Goal: Task Accomplishment & Management: Complete application form

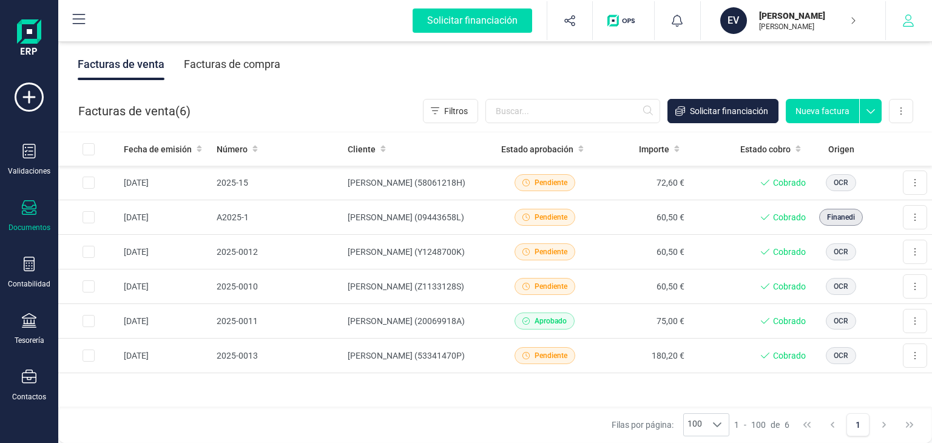
click at [911, 25] on icon "button" at bounding box center [908, 21] width 12 height 12
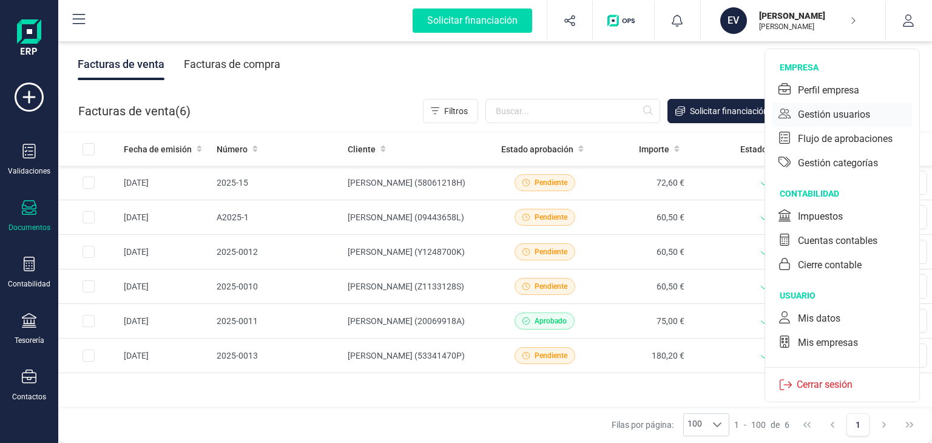
click at [806, 106] on div "Gestión usuarios" at bounding box center [842, 115] width 140 height 24
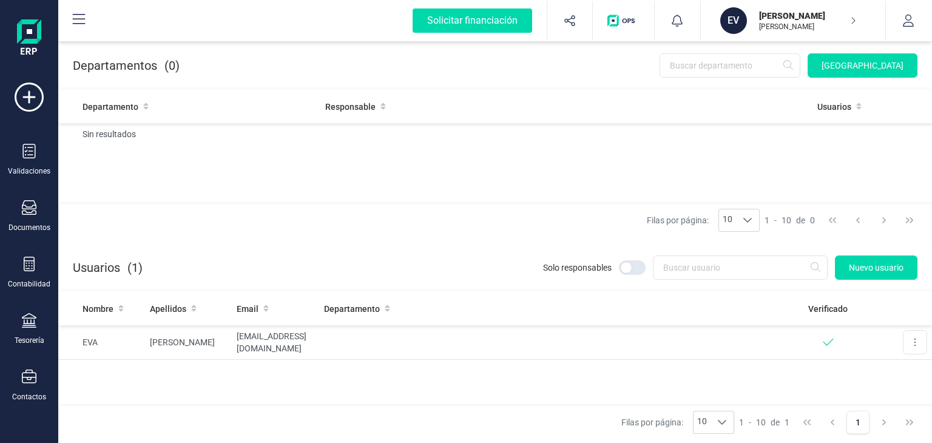
click at [483, 221] on div "Filas por página: 10 10 10 1 - 10 de 0" at bounding box center [494, 220] width 873 height 36
click at [880, 259] on button "Nuevo usuario" at bounding box center [876, 267] width 82 height 24
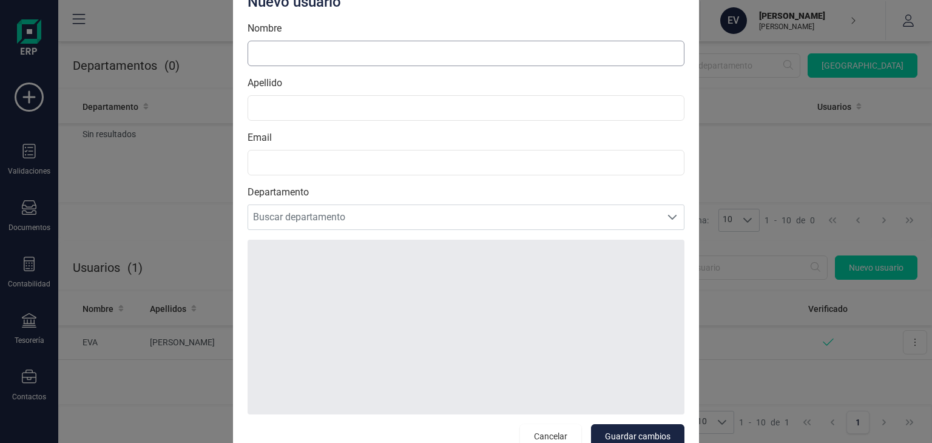
click at [286, 47] on input "Nombre" at bounding box center [465, 53] width 437 height 25
click at [308, 224] on span "Buscar departamento" at bounding box center [454, 217] width 412 height 24
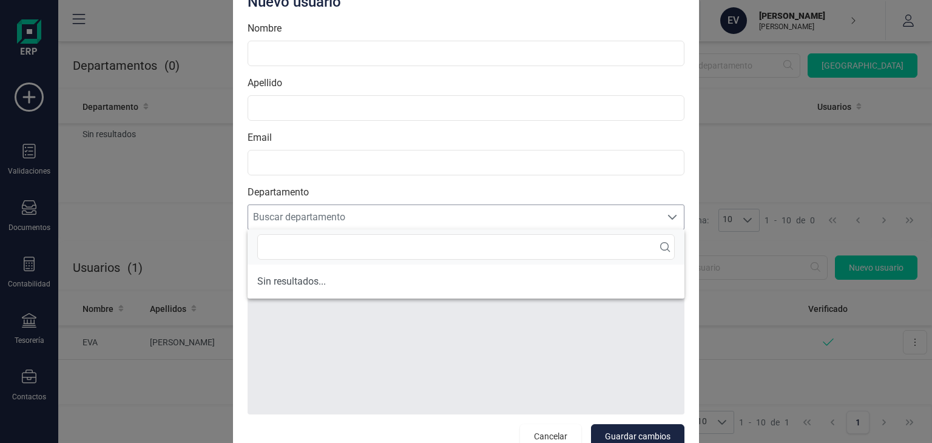
click at [308, 224] on span "Buscar departamento" at bounding box center [454, 217] width 412 height 24
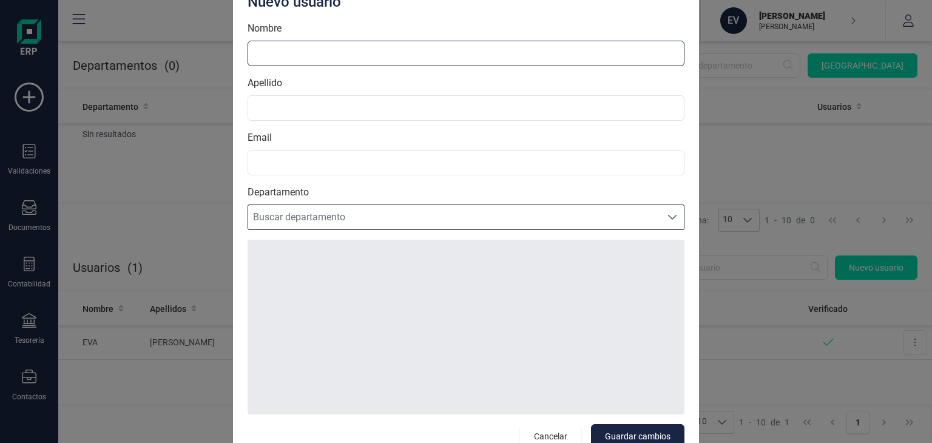
click at [312, 56] on input "Nombre" at bounding box center [465, 53] width 437 height 25
type input "TALLER [PERSON_NAME]"
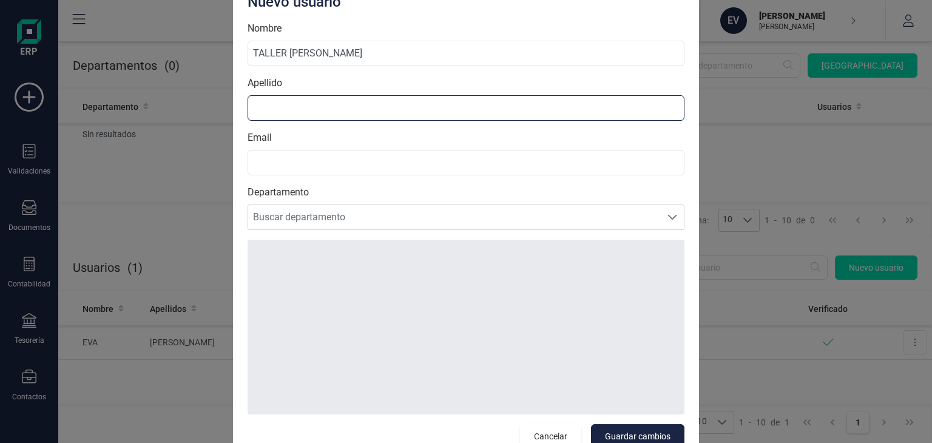
click at [289, 108] on input "Apellido" at bounding box center [465, 107] width 437 height 25
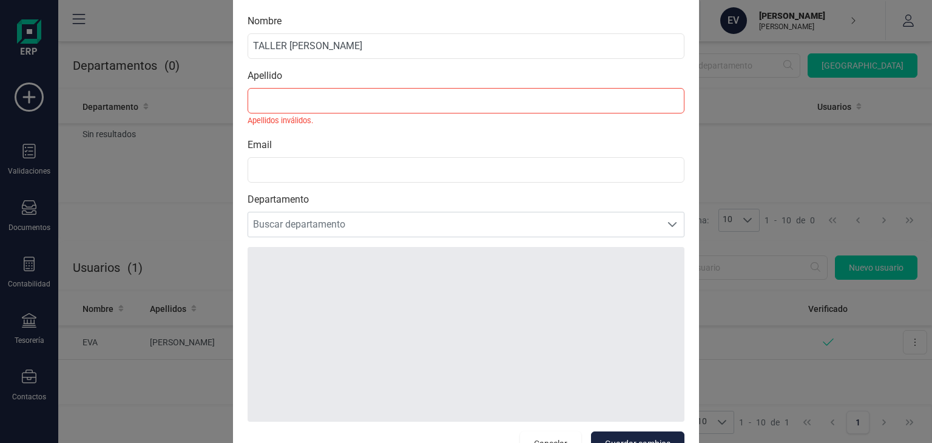
click at [243, 170] on div "Nuevo usuario Nombre TALLER [PERSON_NAME] Apellido Apellidos inválidos. Email D…" at bounding box center [466, 221] width 466 height 497
click at [301, 98] on input "Apellido" at bounding box center [465, 100] width 437 height 25
click at [269, 217] on span "Buscar departamento" at bounding box center [454, 224] width 412 height 24
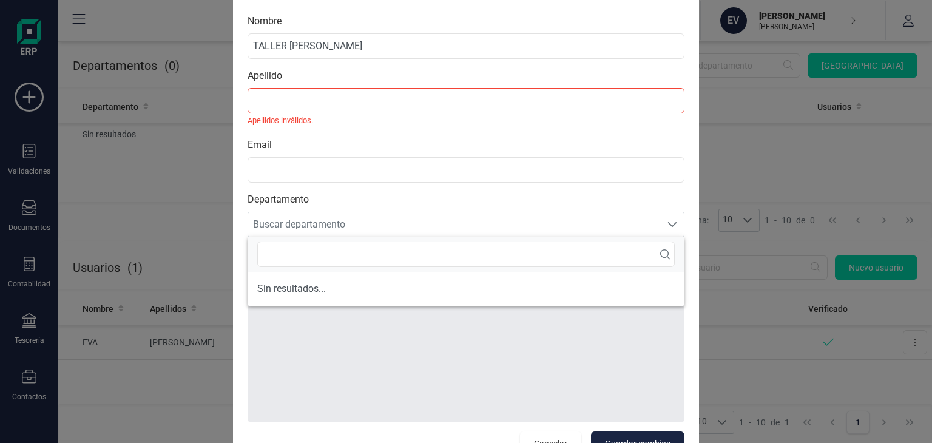
click at [753, 132] on div "Nuevo usuario Nombre TALLER [PERSON_NAME] Apellido Apellidos inválidos. Email D…" at bounding box center [466, 221] width 932 height 443
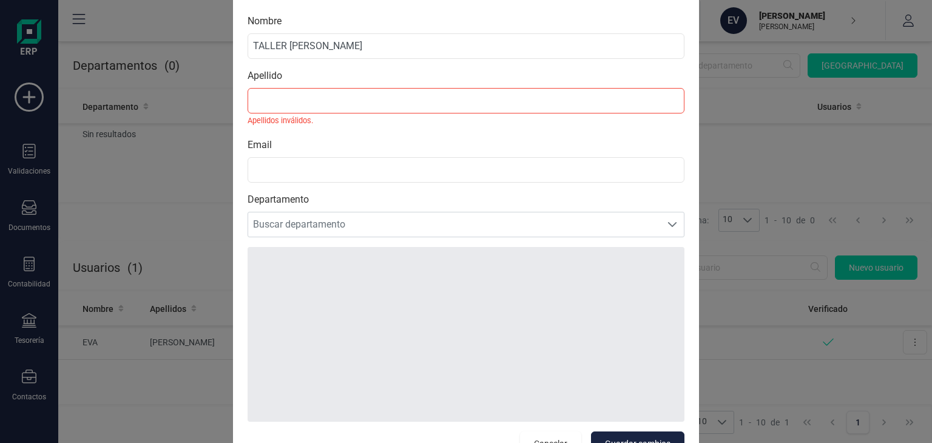
click at [763, 176] on div "Nuevo usuario Nombre TALLER [PERSON_NAME] Apellido Apellidos inválidos. Email D…" at bounding box center [466, 221] width 932 height 443
click at [563, 435] on button "Cancelar" at bounding box center [550, 443] width 61 height 24
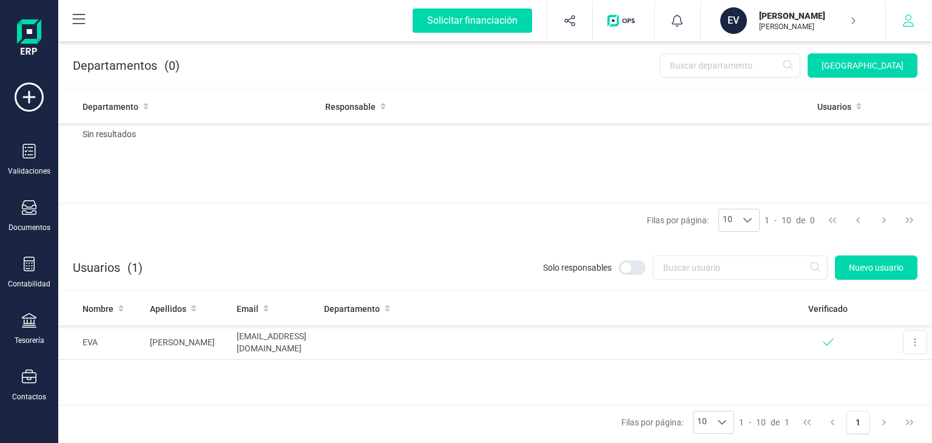
click at [901, 27] on button "button" at bounding box center [908, 20] width 45 height 39
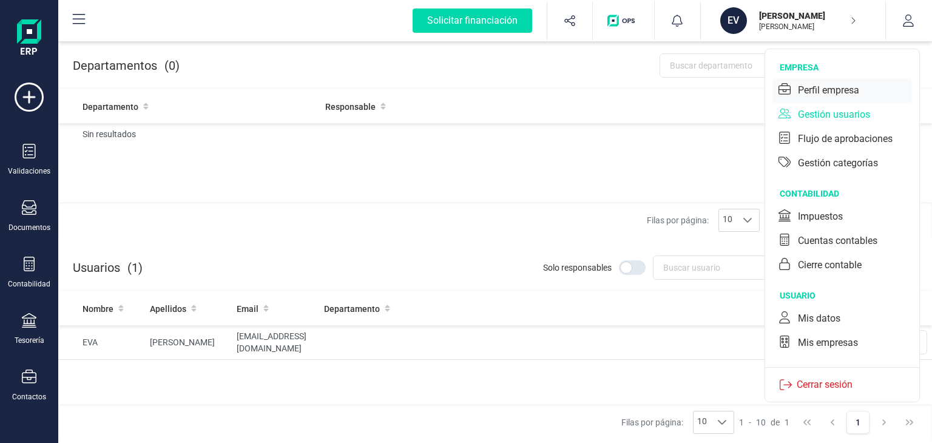
click at [826, 87] on div "Perfil empresa" at bounding box center [828, 90] width 61 height 15
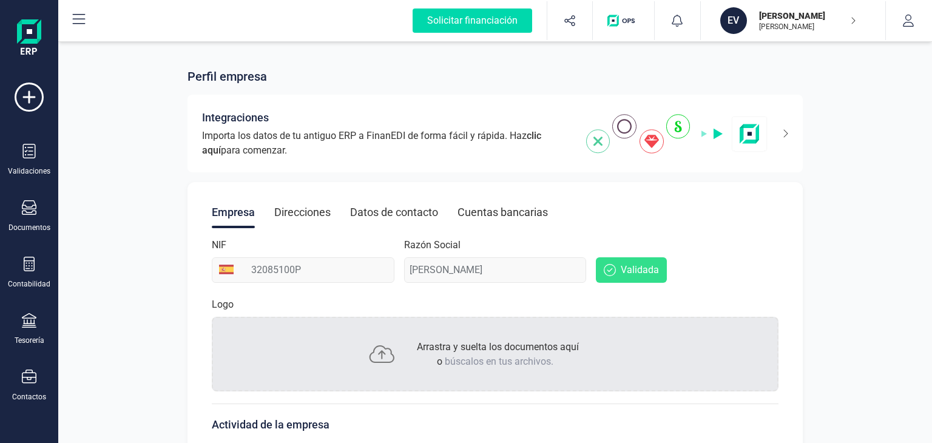
click at [839, 196] on div "Perfil empresa Integraciones Importa los datos de tu antiguo ERP a FinanEDI de …" at bounding box center [494, 400] width 873 height 723
click at [860, 17] on div "EV [PERSON_NAME] [PERSON_NAME]" at bounding box center [788, 20] width 146 height 27
click at [912, 16] on icon "button" at bounding box center [908, 21] width 12 height 12
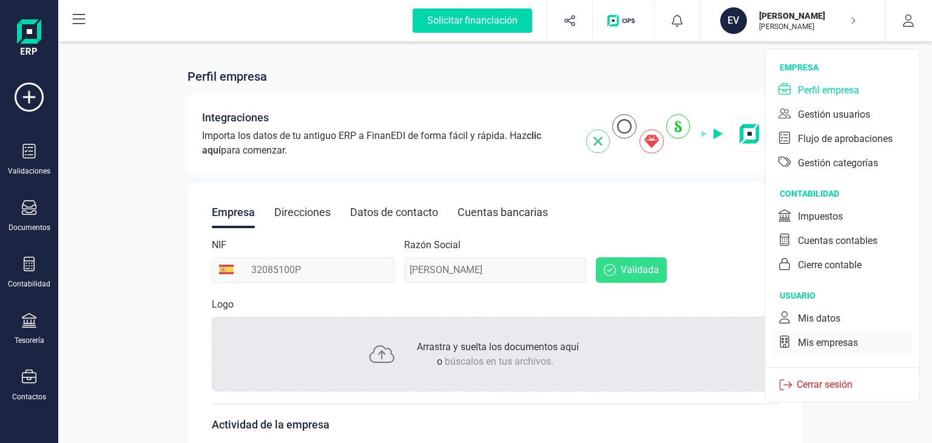
click at [815, 332] on div "Mis empresas" at bounding box center [842, 343] width 140 height 24
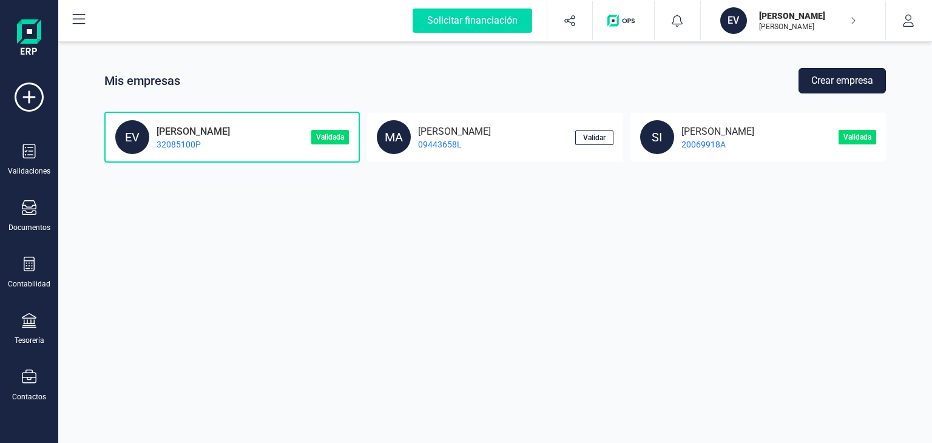
click at [827, 83] on button "Crear empresa" at bounding box center [841, 80] width 87 height 25
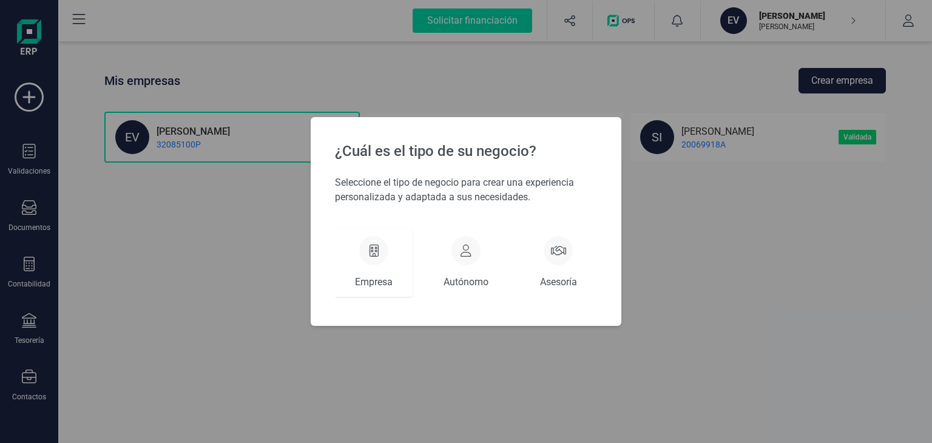
click at [386, 258] on div "Empresa" at bounding box center [374, 263] width 78 height 68
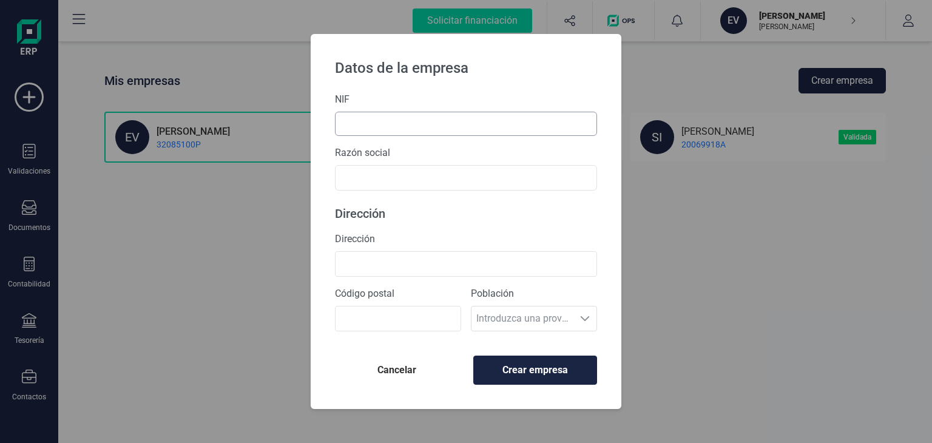
click at [371, 120] on input "text" at bounding box center [466, 124] width 262 height 24
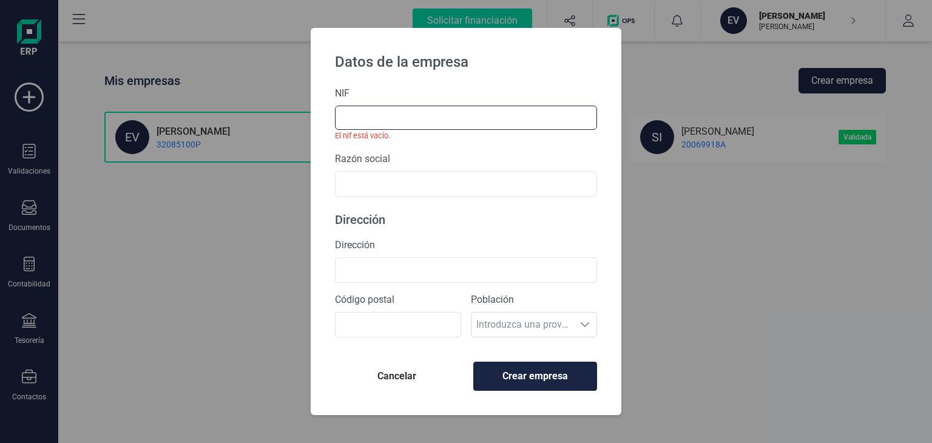
paste input "B61097838"
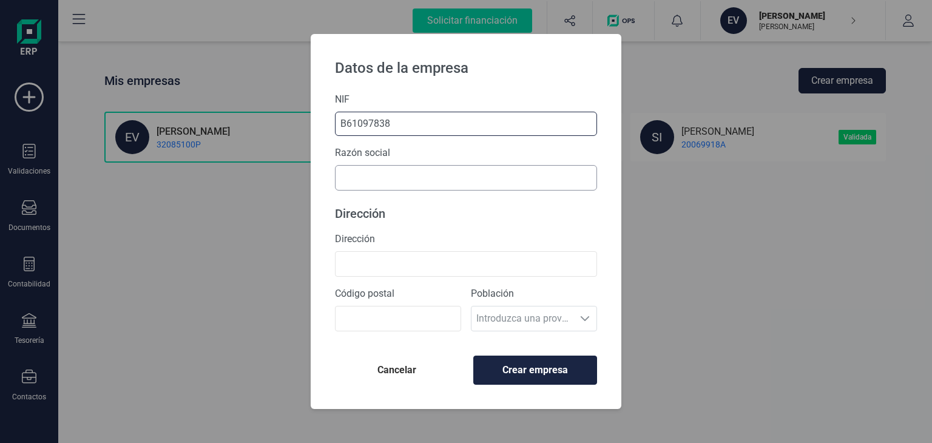
type input "B61097838"
click at [363, 173] on input "text" at bounding box center [466, 177] width 262 height 25
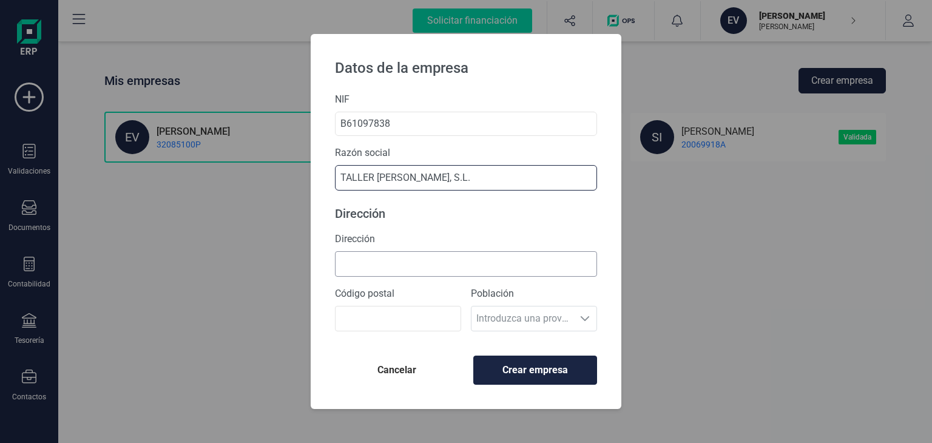
type input "TALLER [PERSON_NAME], S.L."
click at [391, 267] on input "Dirección" at bounding box center [466, 263] width 262 height 25
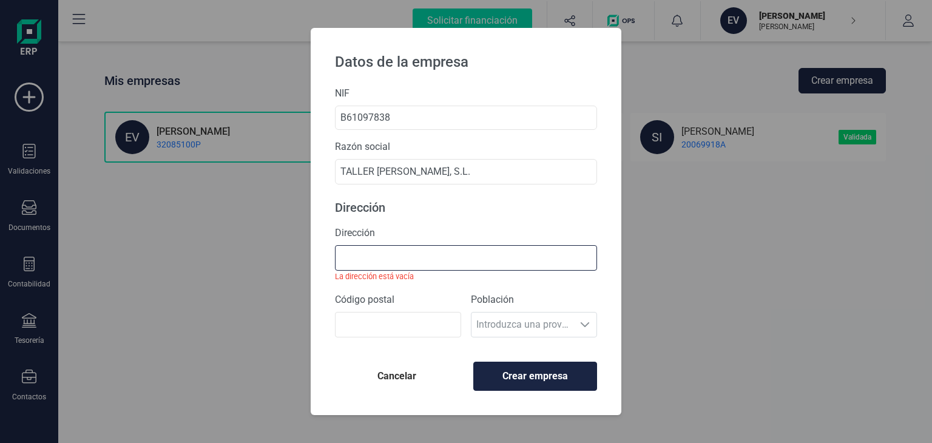
paste input "AV ESTATUD 161"
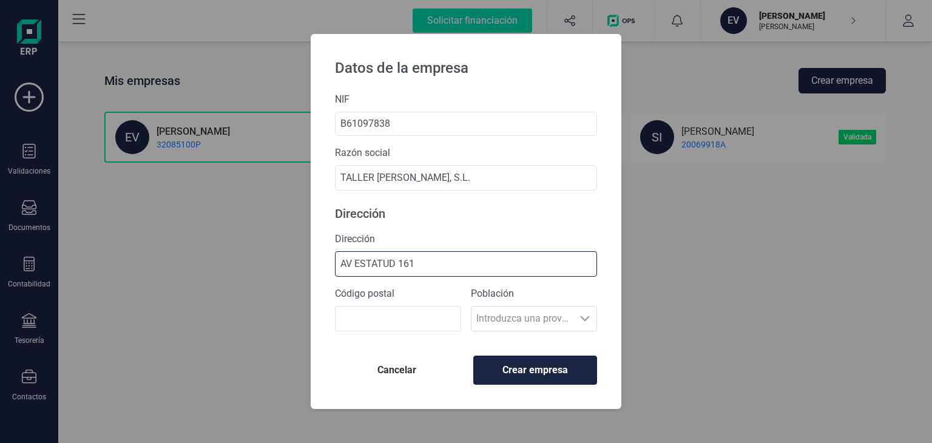
type input "AV ESTATUD 161"
click at [370, 323] on input "Código postal" at bounding box center [398, 318] width 126 height 25
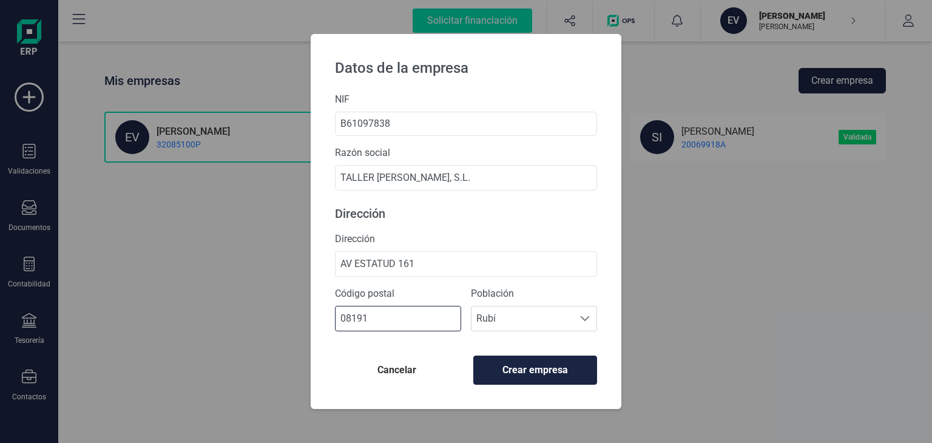
type input "08191"
click at [597, 372] on div "NIF B61097838 Razón social TALLER [PERSON_NAME], S.L. Dirección Dirección [STRE…" at bounding box center [466, 250] width 311 height 317
click at [566, 366] on span "Crear empresa" at bounding box center [534, 370] width 103 height 15
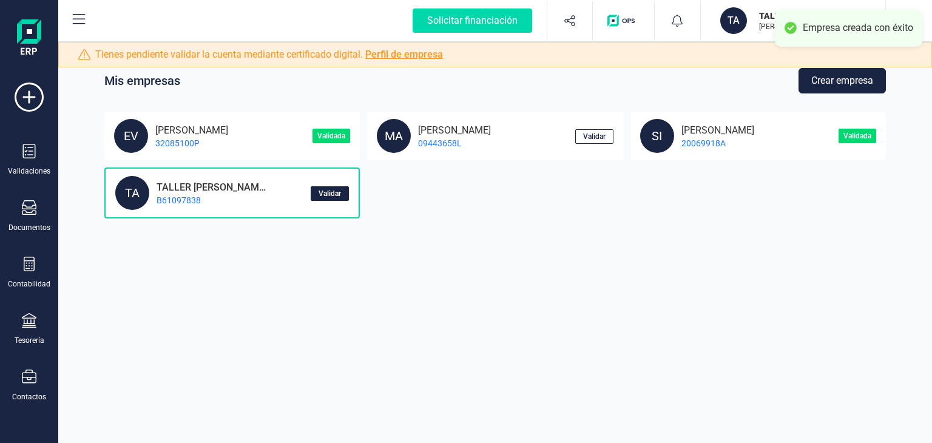
click at [315, 190] on button "Validar" at bounding box center [330, 193] width 38 height 15
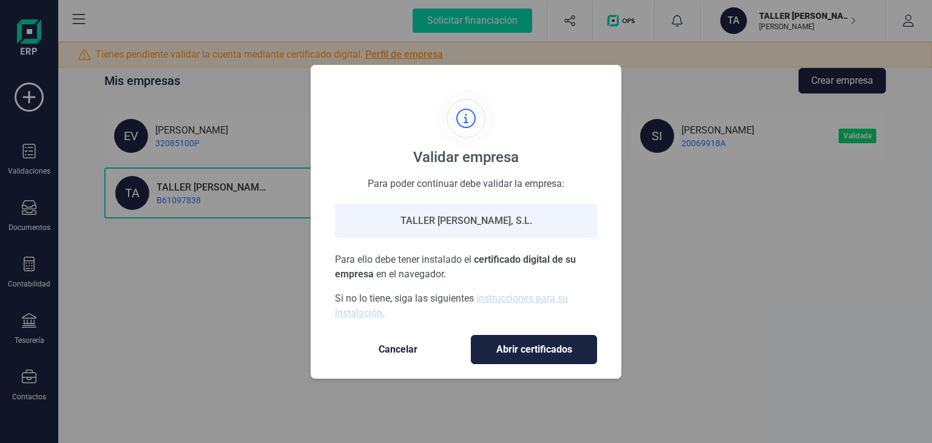
click at [519, 338] on button "Abrir certificados" at bounding box center [534, 349] width 126 height 29
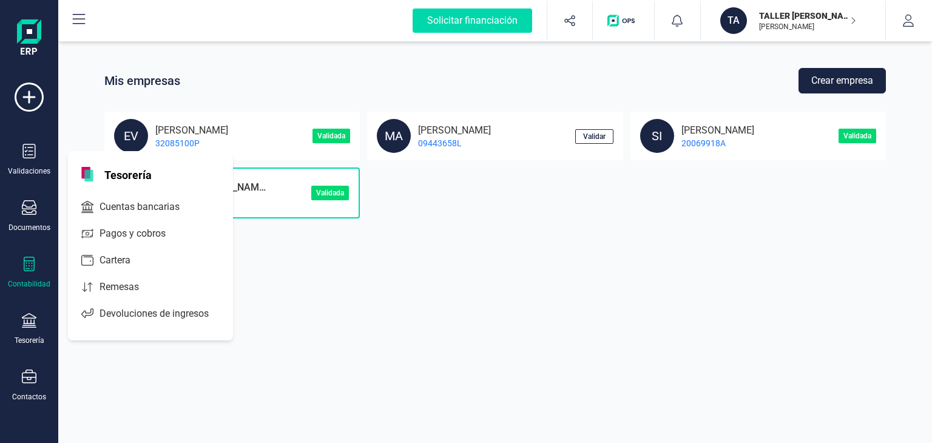
click at [24, 266] on icon at bounding box center [29, 264] width 11 height 15
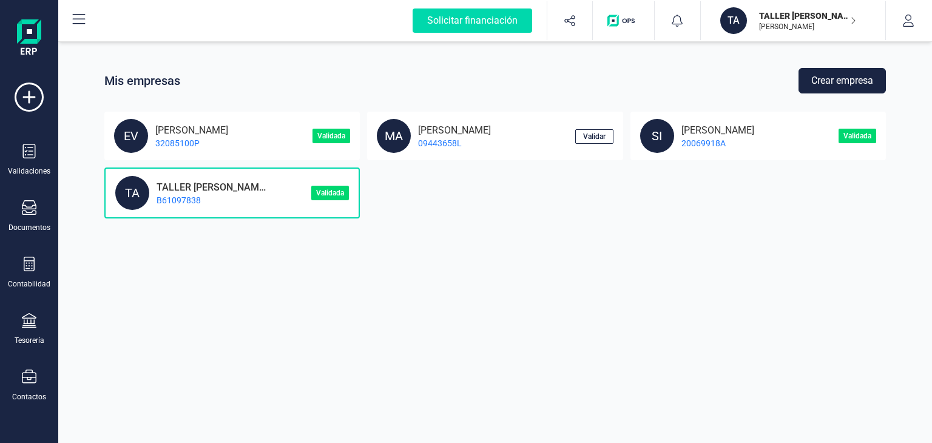
click at [294, 347] on div "Mis empresas Crear empresa EV EVA PADILLA 32085100P Validada MA MANUEL GIACHETT…" at bounding box center [494, 221] width 873 height 443
